Goal: Task Accomplishment & Management: Use online tool/utility

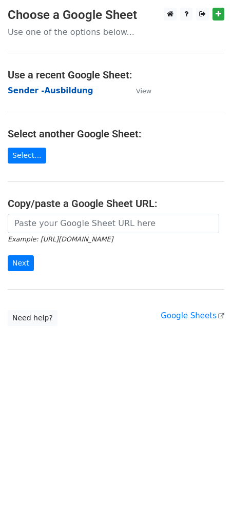
click at [43, 89] on strong "Sender -Ausbildung" at bounding box center [50, 90] width 85 height 9
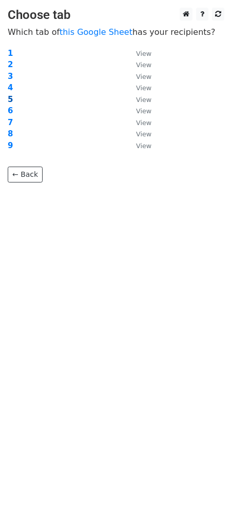
click at [8, 97] on strong "5" at bounding box center [10, 99] width 5 height 9
click at [10, 99] on strong "5" at bounding box center [10, 99] width 5 height 9
click at [9, 100] on strong "5" at bounding box center [10, 99] width 5 height 9
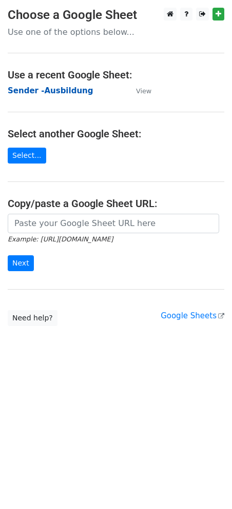
click at [56, 89] on strong "Sender -Ausbildung" at bounding box center [50, 90] width 85 height 9
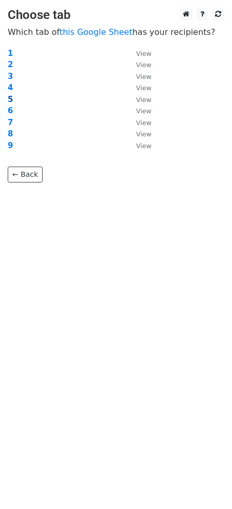
click at [9, 95] on strong "5" at bounding box center [10, 99] width 5 height 9
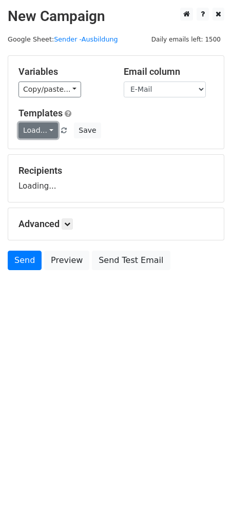
click at [48, 133] on link "Load..." at bounding box center [38, 131] width 40 height 16
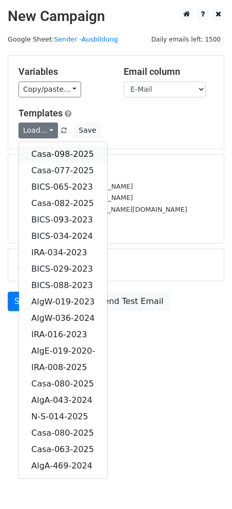
click at [67, 159] on link "Casa-098-2025" at bounding box center [63, 154] width 88 height 16
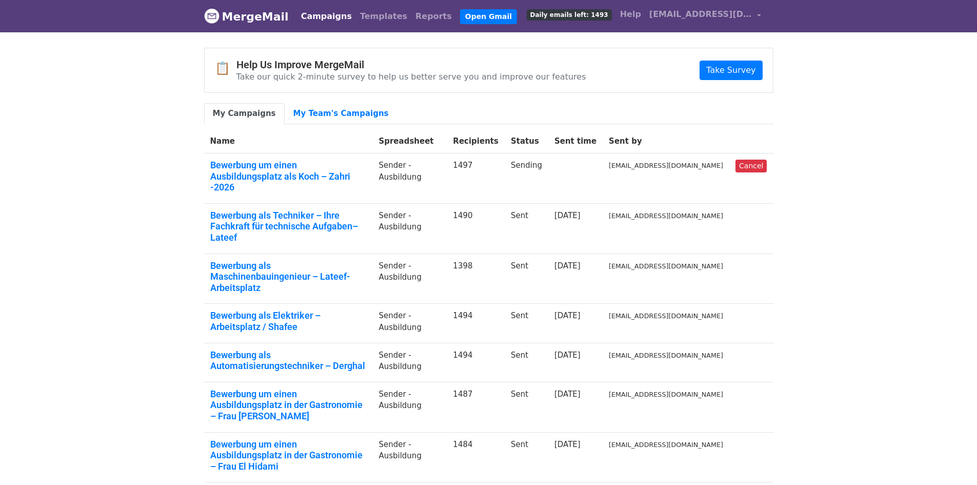
drag, startPoint x: 132, startPoint y: 144, endPoint x: 528, endPoint y: 32, distance: 411.9
click at [133, 143] on body "MergeMail Campaigns Templates Reports Open Gmail Daily emails left: 1493 Help […" at bounding box center [488, 350] width 977 height 700
click at [746, 11] on span "[EMAIL_ADDRESS][DOMAIN_NAME]" at bounding box center [701, 14] width 103 height 12
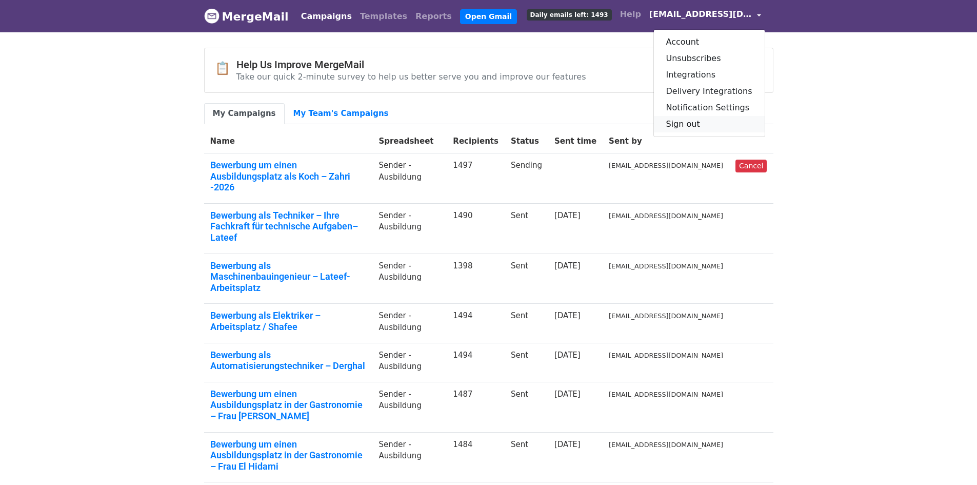
click at [708, 123] on link "Sign out" at bounding box center [709, 124] width 111 height 16
